Goal: Complete application form

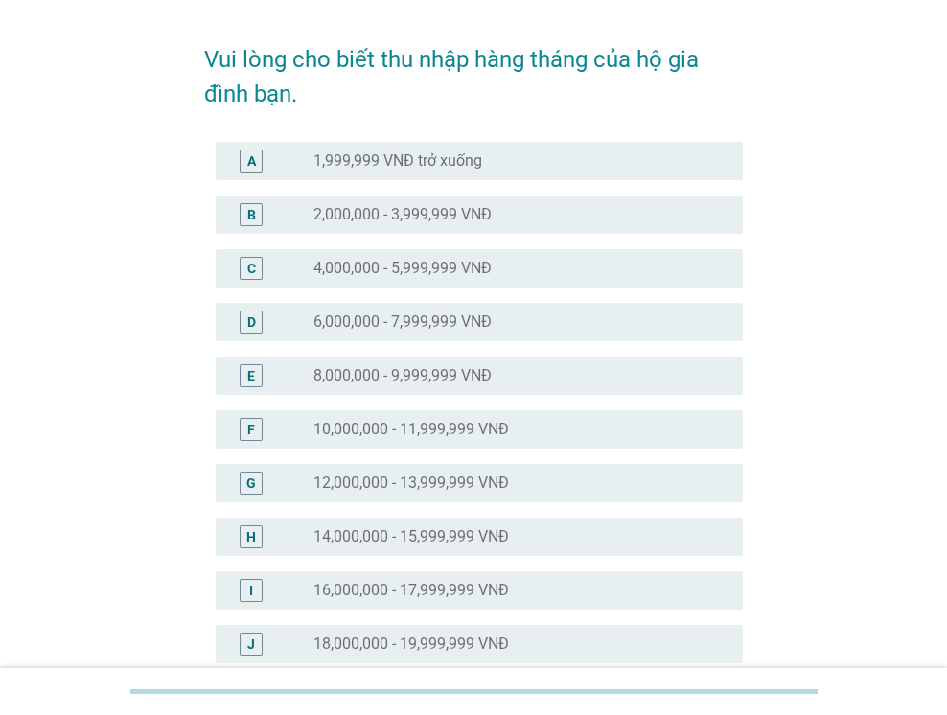
scroll to position [96, 0]
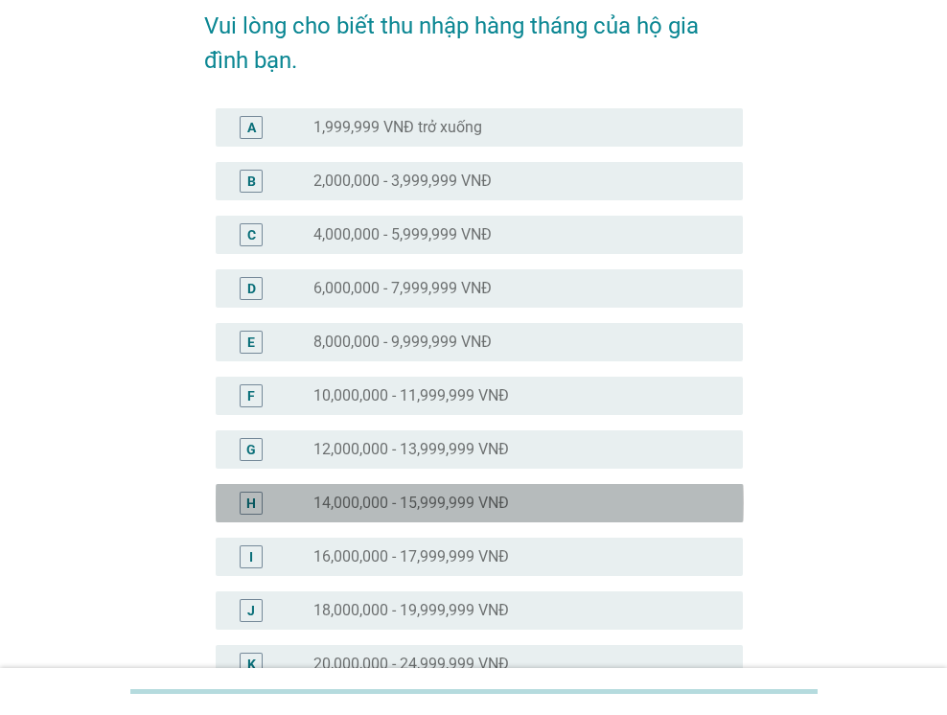
click at [560, 507] on div "radio_button_unchecked 14,000,000 - 15,999,999 VNĐ" at bounding box center [512, 502] width 399 height 19
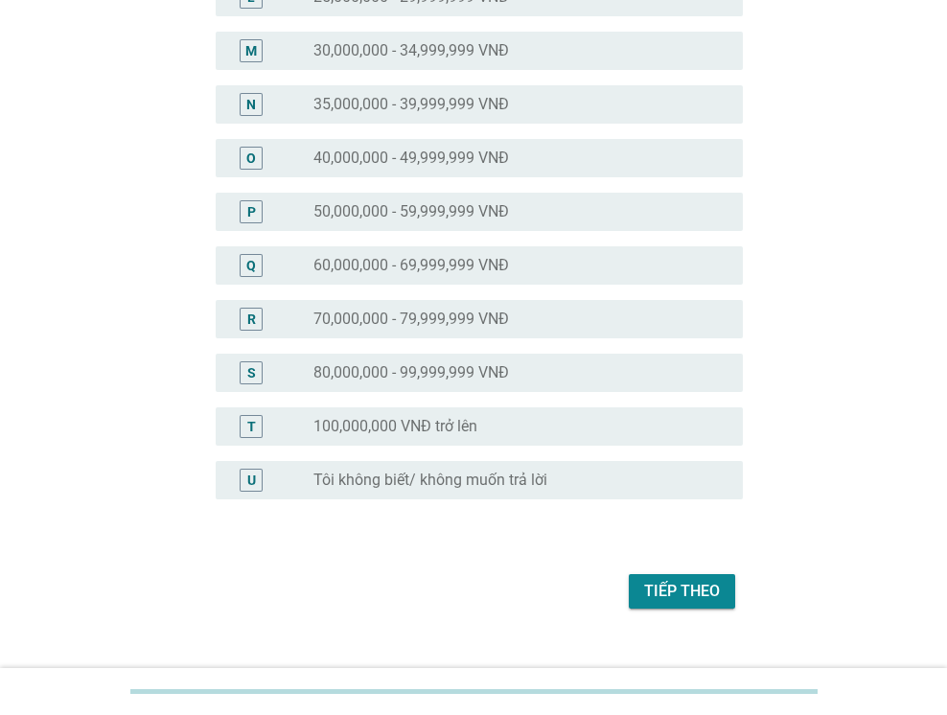
scroll to position [847, 0]
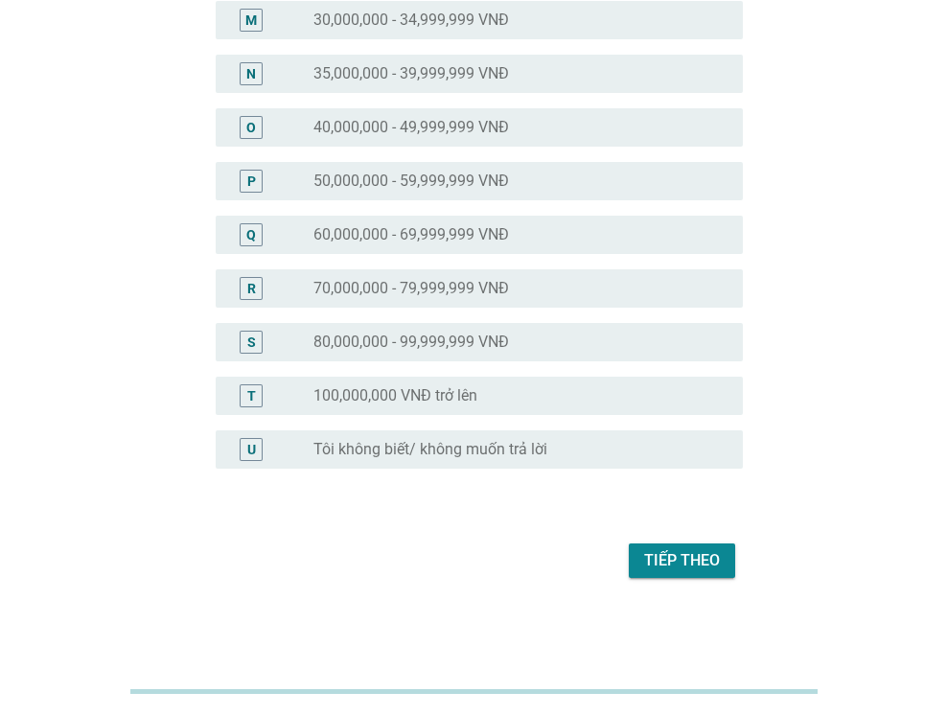
click at [661, 551] on div "Tiếp theo" at bounding box center [682, 560] width 76 height 23
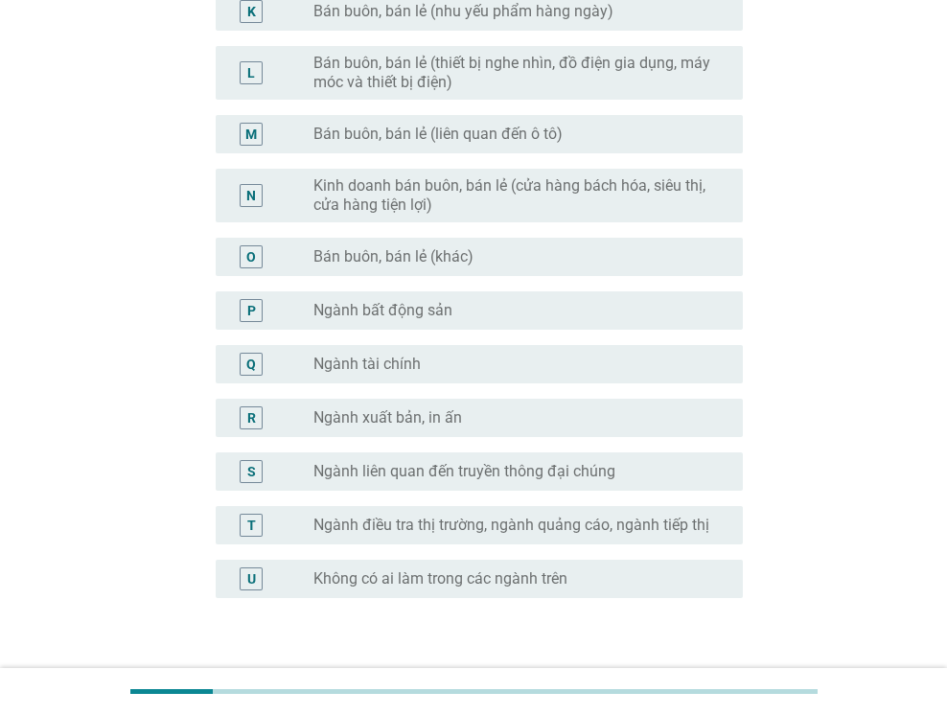
scroll to position [862, 0]
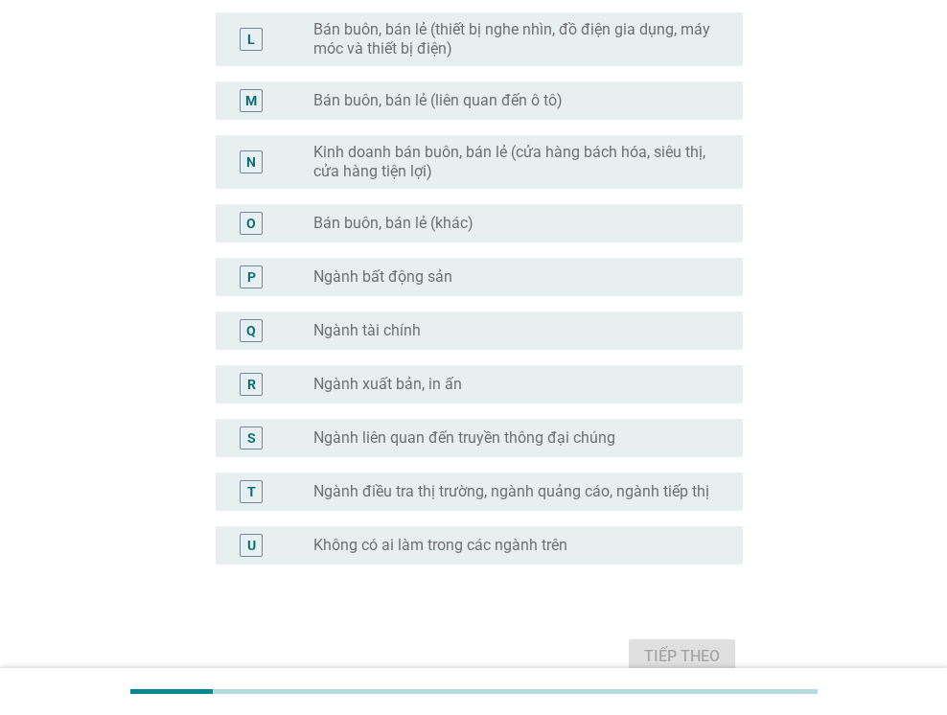
click at [550, 552] on label "Không có ai làm trong các ngành trên" at bounding box center [440, 545] width 254 height 19
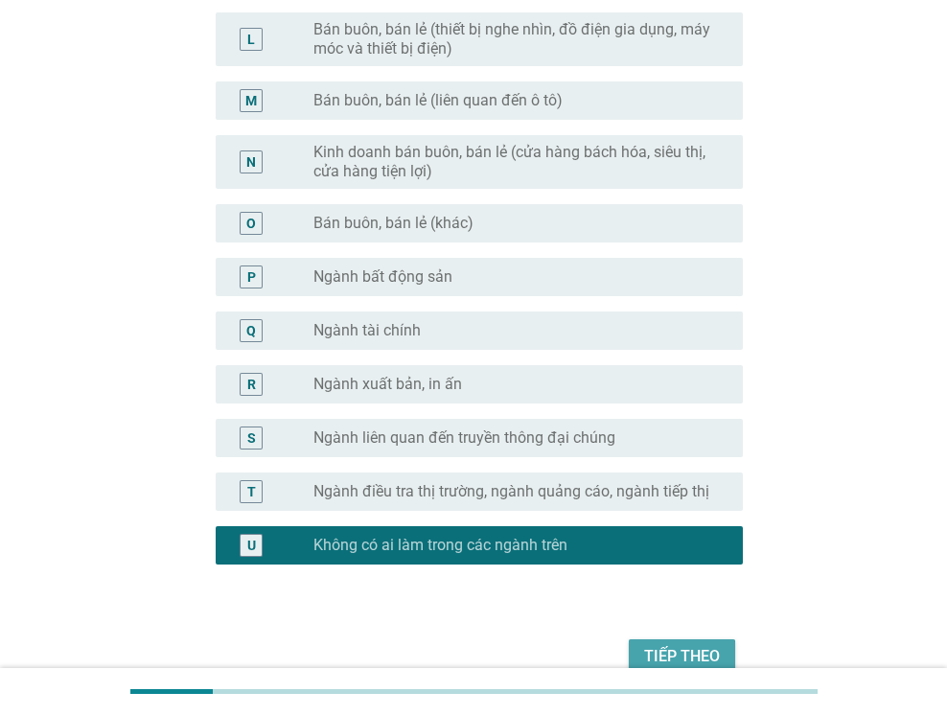
click at [655, 649] on div "Tiếp theo" at bounding box center [682, 656] width 76 height 23
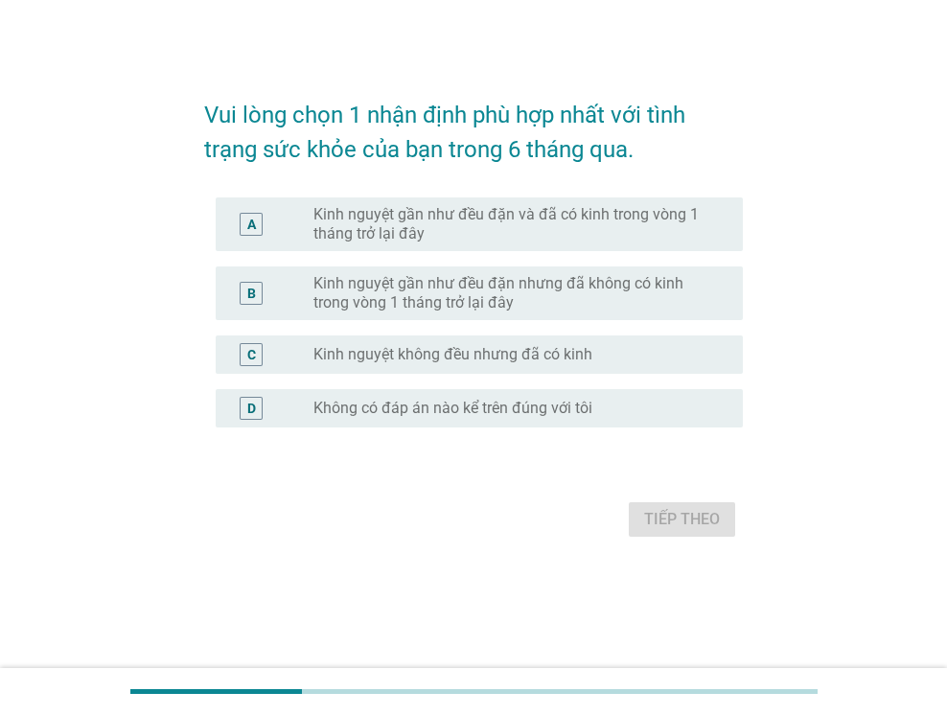
scroll to position [0, 0]
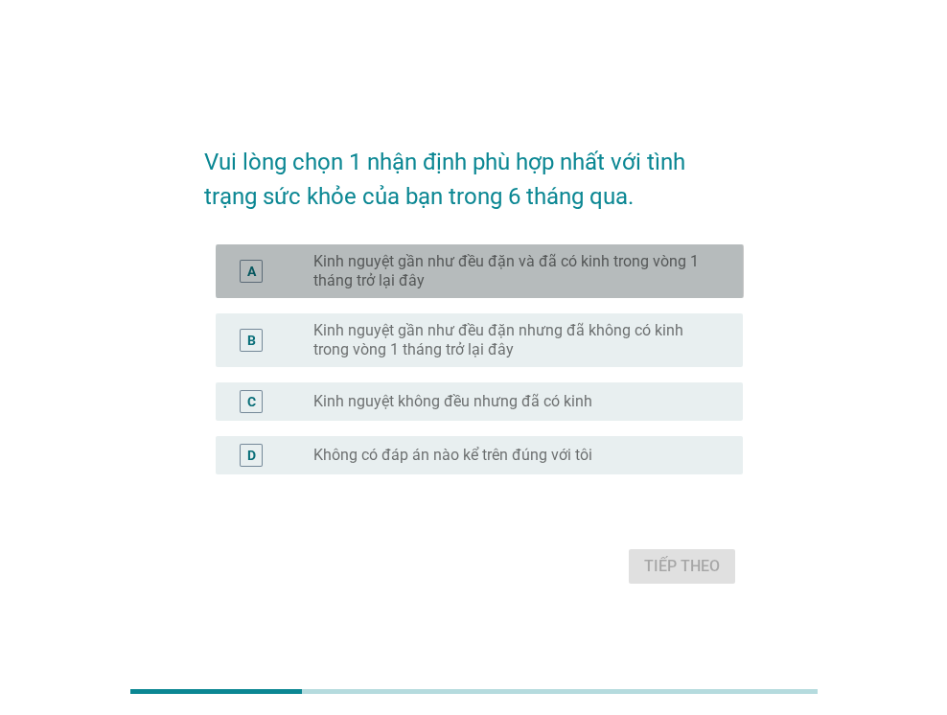
click at [591, 278] on label "Kinh nguyệt gần như đều đặn và đã có kinh trong vòng 1 tháng trở lại đây" at bounding box center [512, 271] width 399 height 38
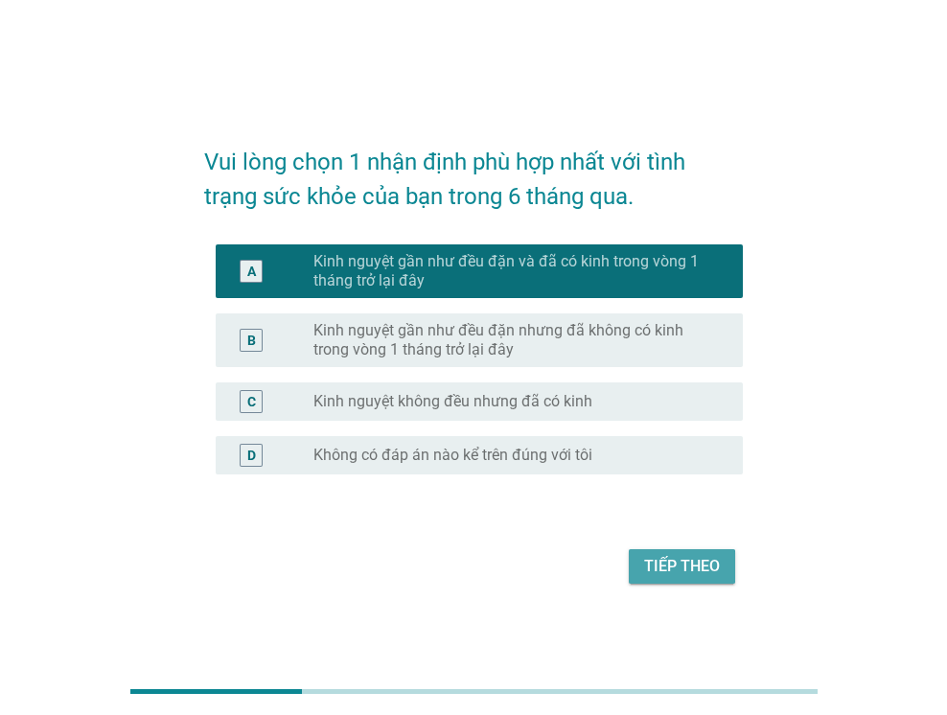
click at [687, 565] on div "Tiếp theo" at bounding box center [682, 566] width 76 height 23
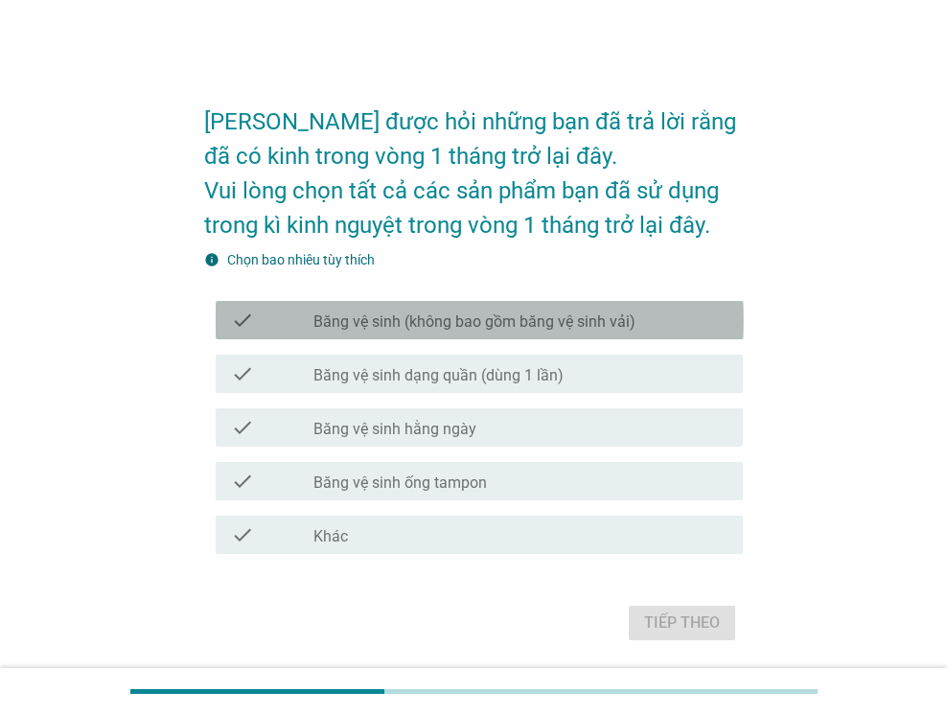
click at [645, 308] on div "check_box_outline_blank Băng vệ sinh (không bao gồm băng vệ sinh vải)" at bounding box center [520, 319] width 414 height 23
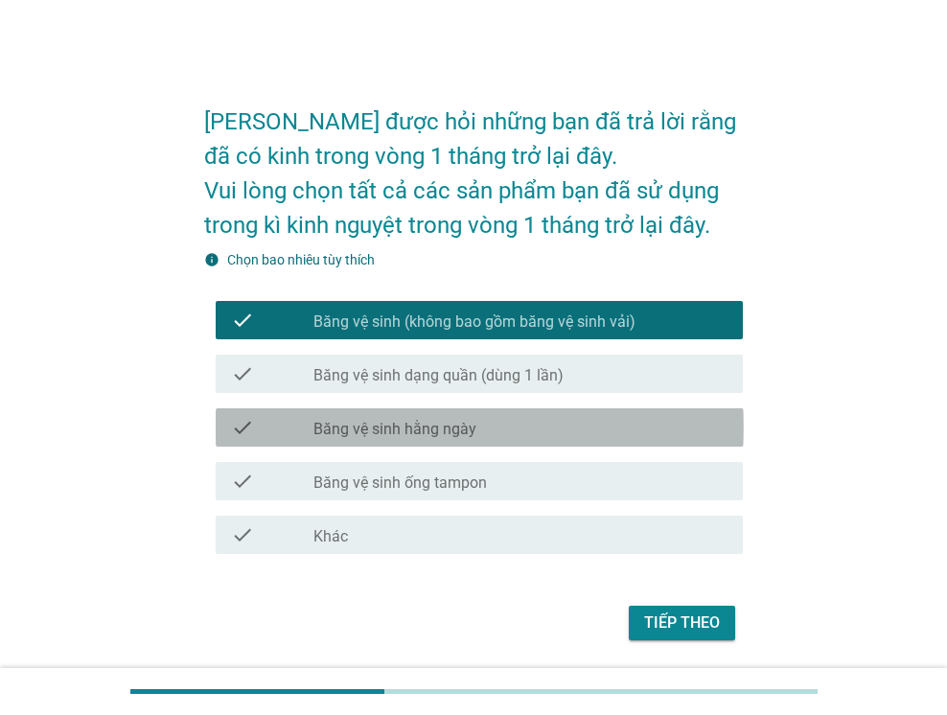
click at [563, 424] on div "check_box_outline_blank Băng vệ sinh hằng ngày" at bounding box center [520, 427] width 414 height 23
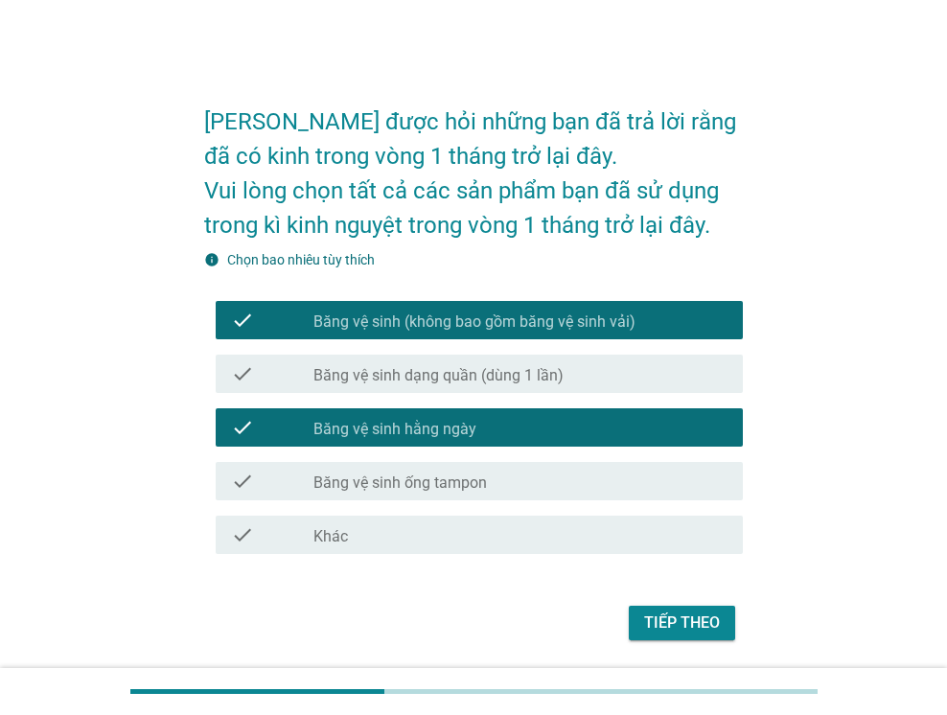
click at [684, 614] on div "Tiếp theo" at bounding box center [682, 622] width 76 height 23
